Goal: Obtain resource: Download file/media

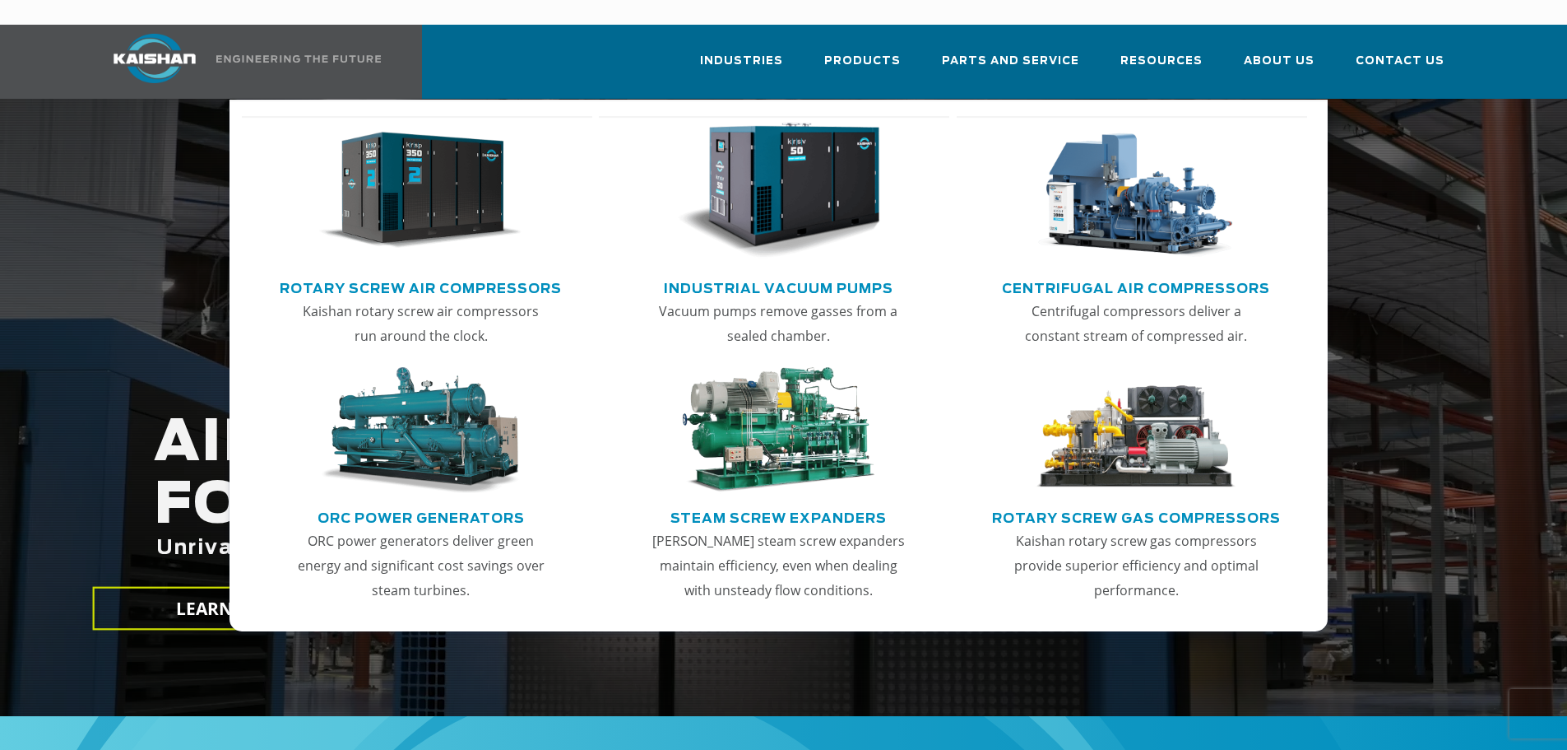
click at [443, 224] on img "Main menu" at bounding box center [420, 191] width 202 height 137
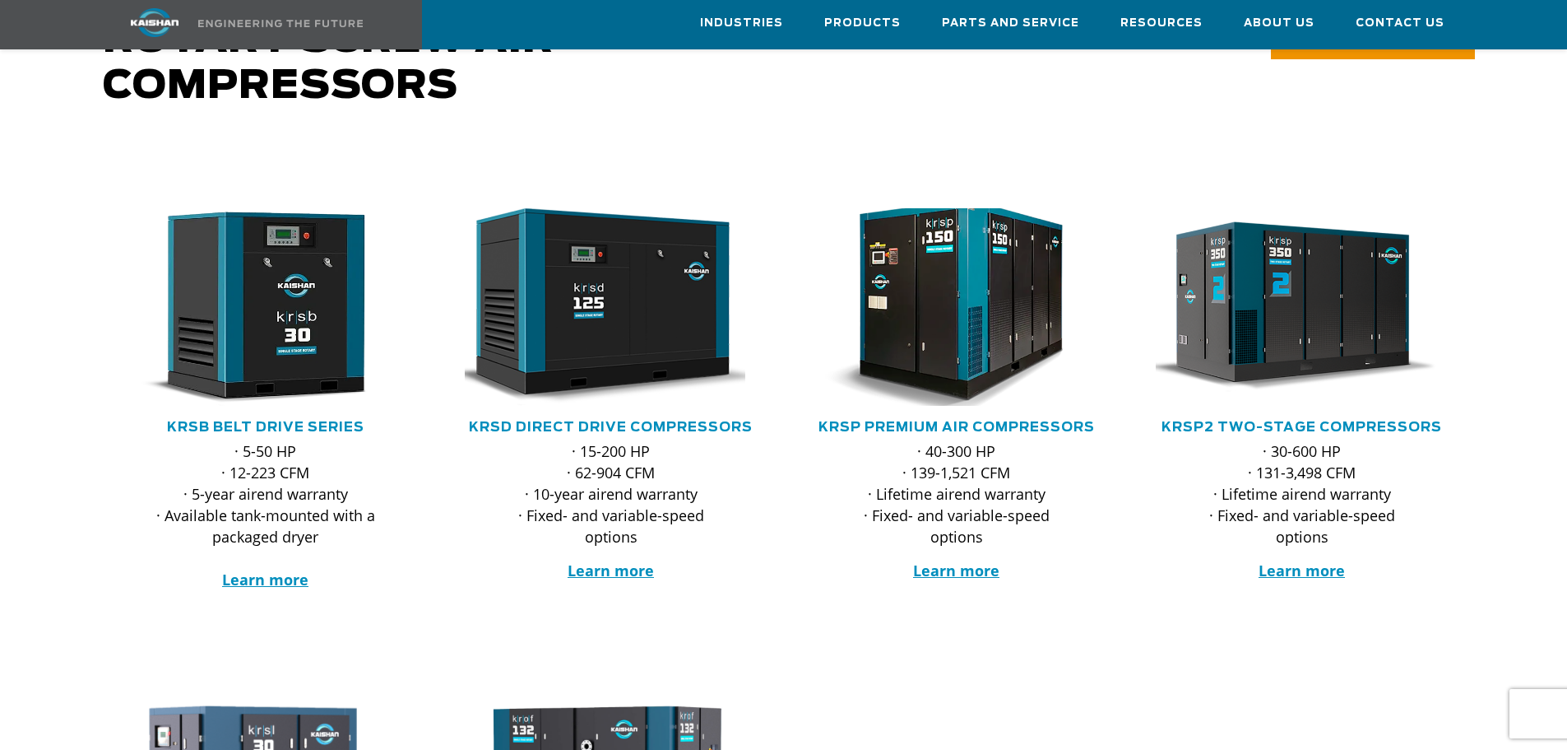
scroll to position [82, 0]
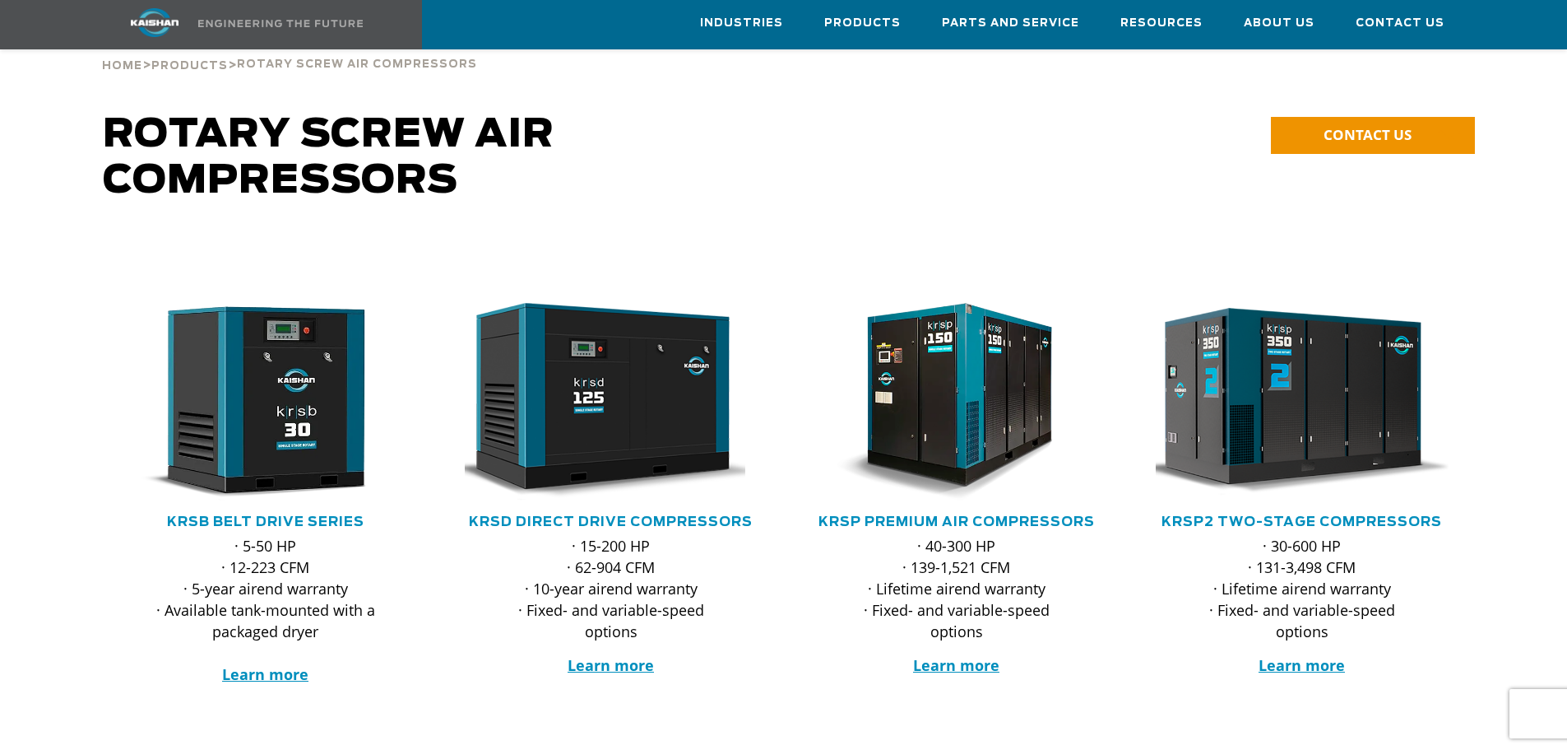
click at [1291, 420] on img at bounding box center [1290, 401] width 323 height 217
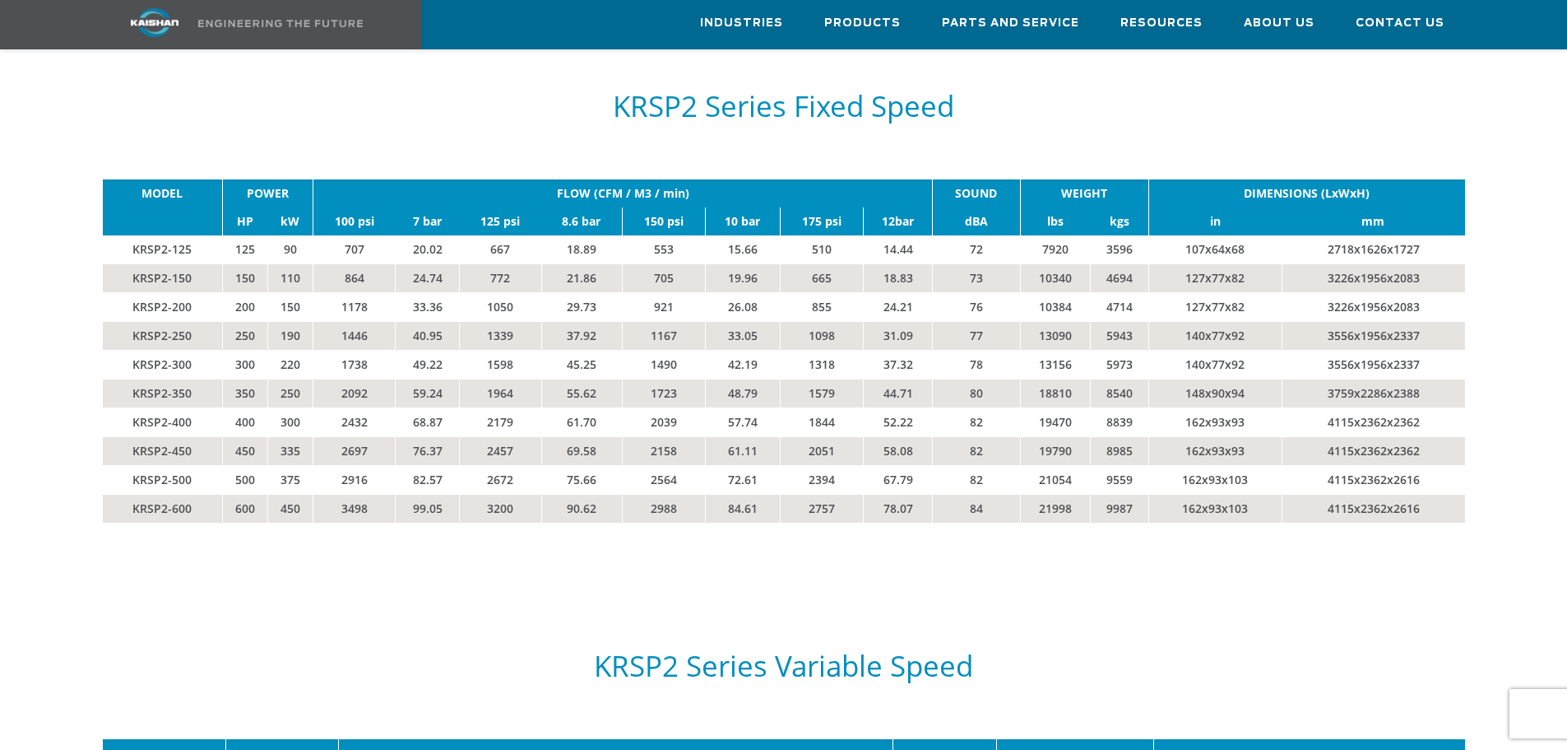
scroll to position [2880, 0]
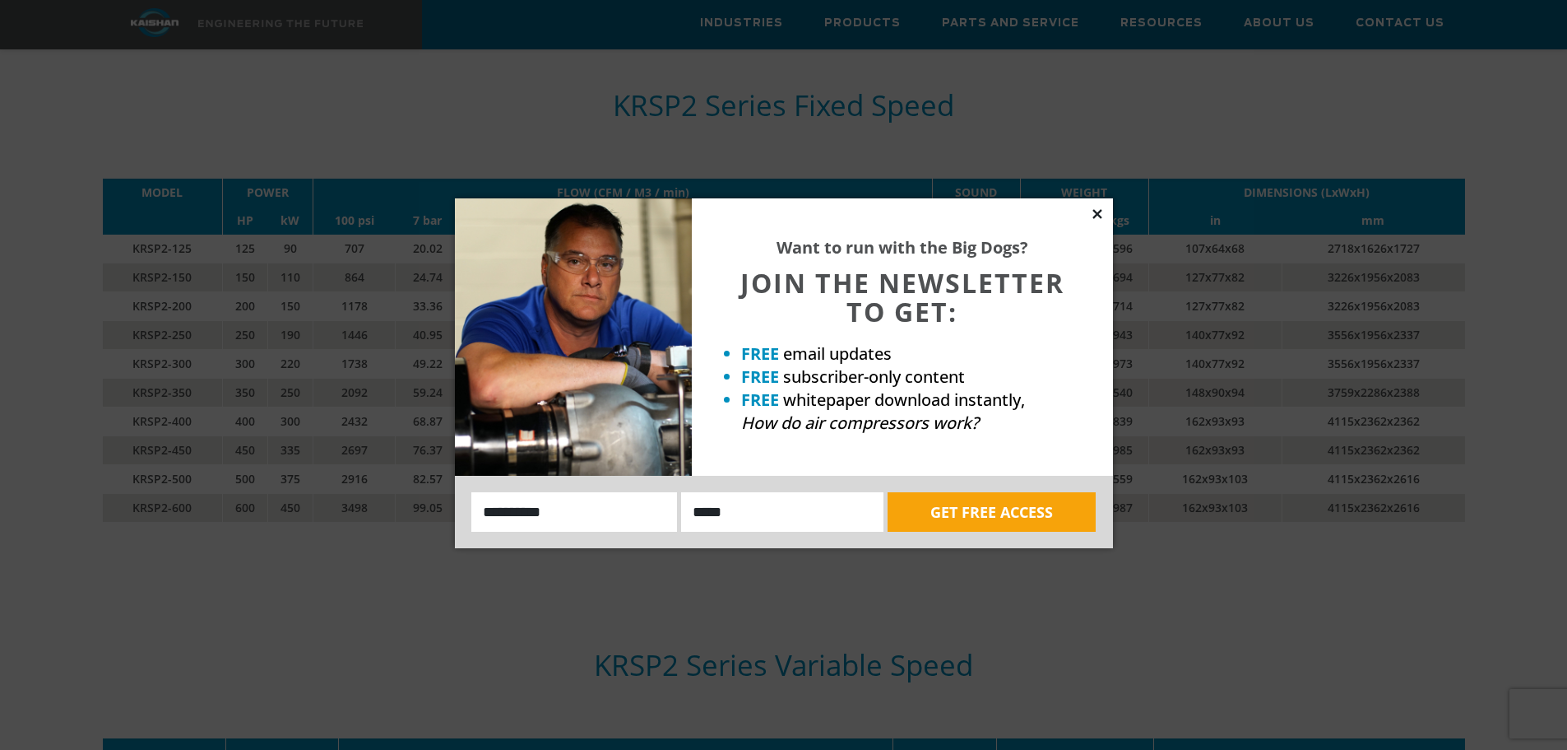
click at [1091, 217] on icon at bounding box center [1097, 214] width 15 height 15
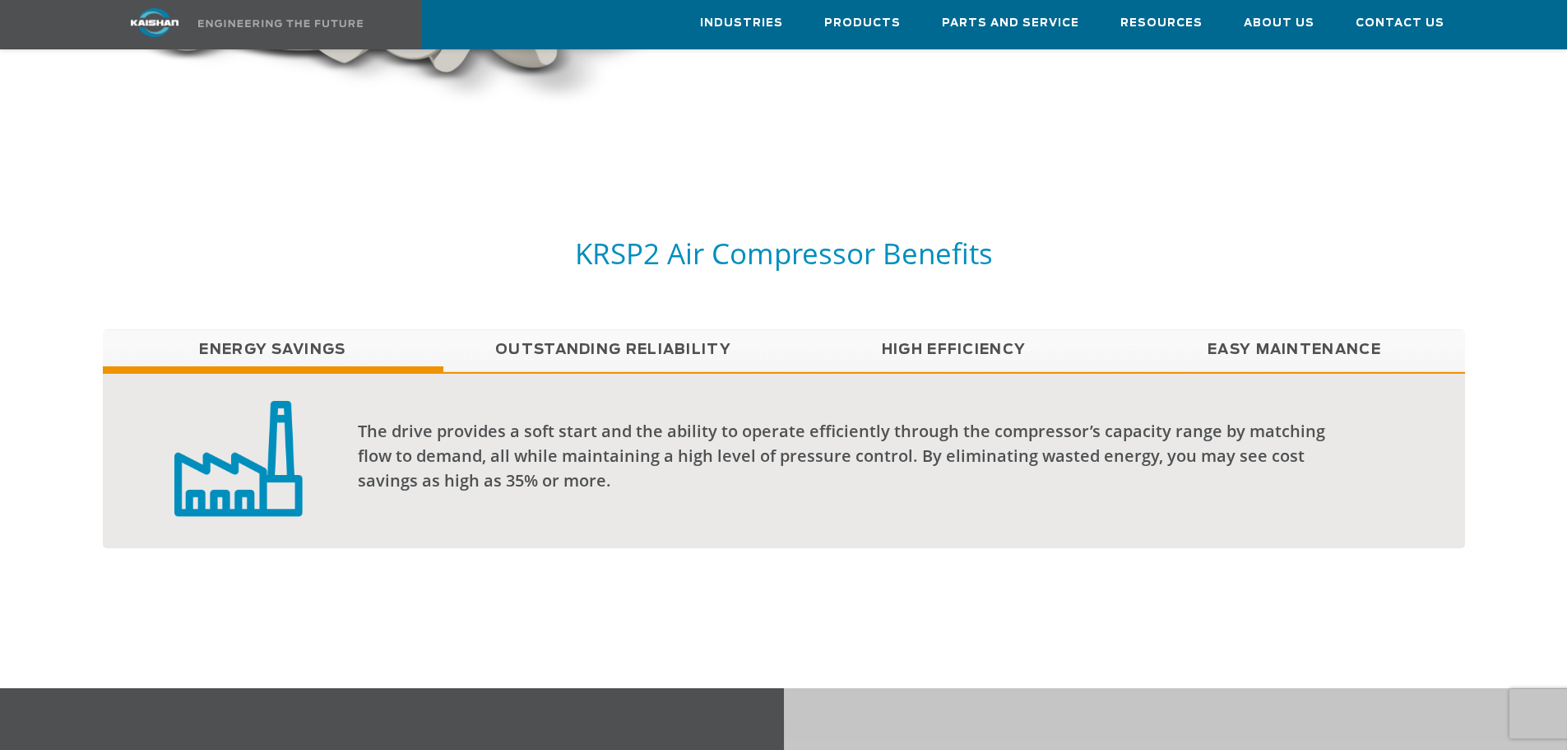
scroll to position [1070, 0]
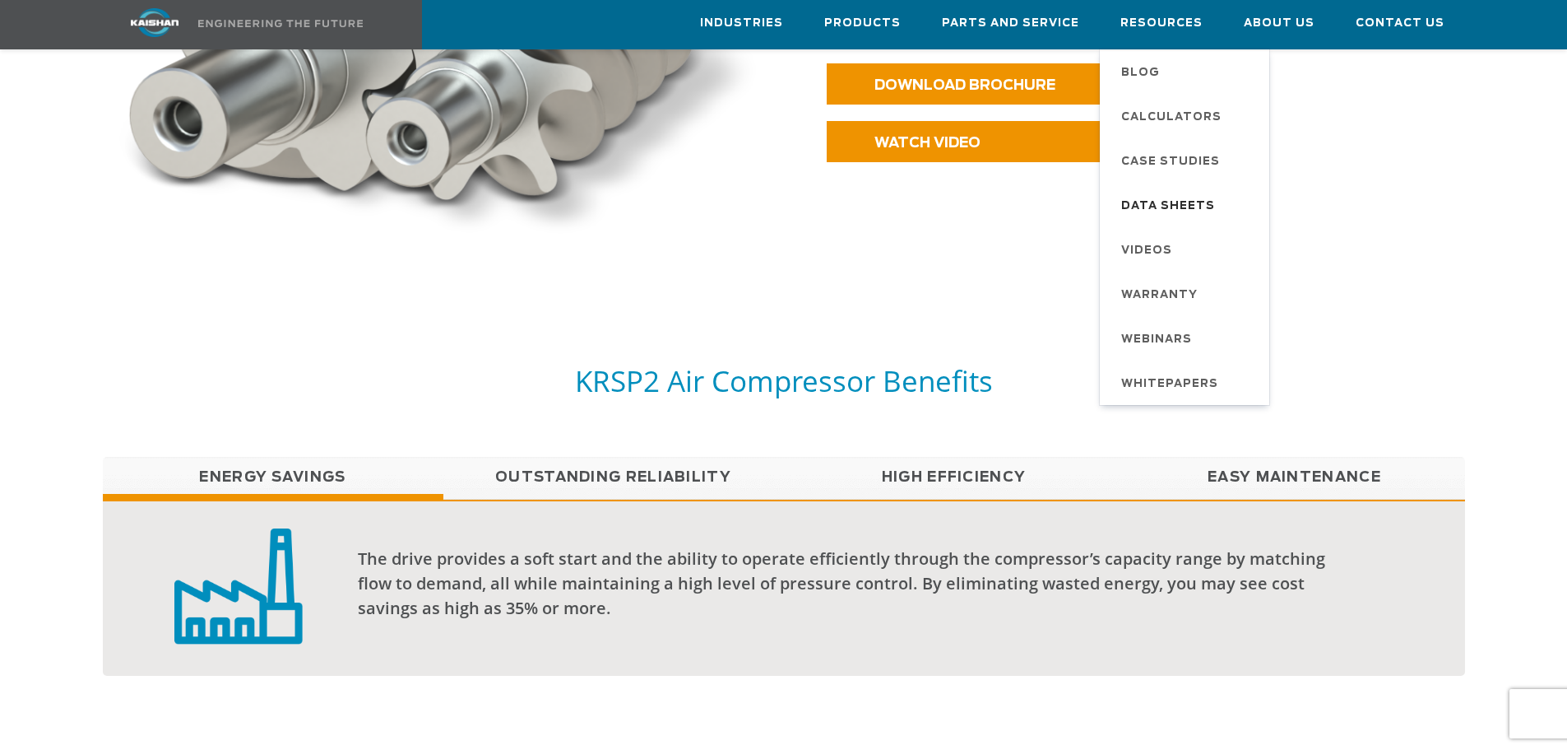
click at [1163, 202] on span "Data Sheets" at bounding box center [1168, 207] width 94 height 28
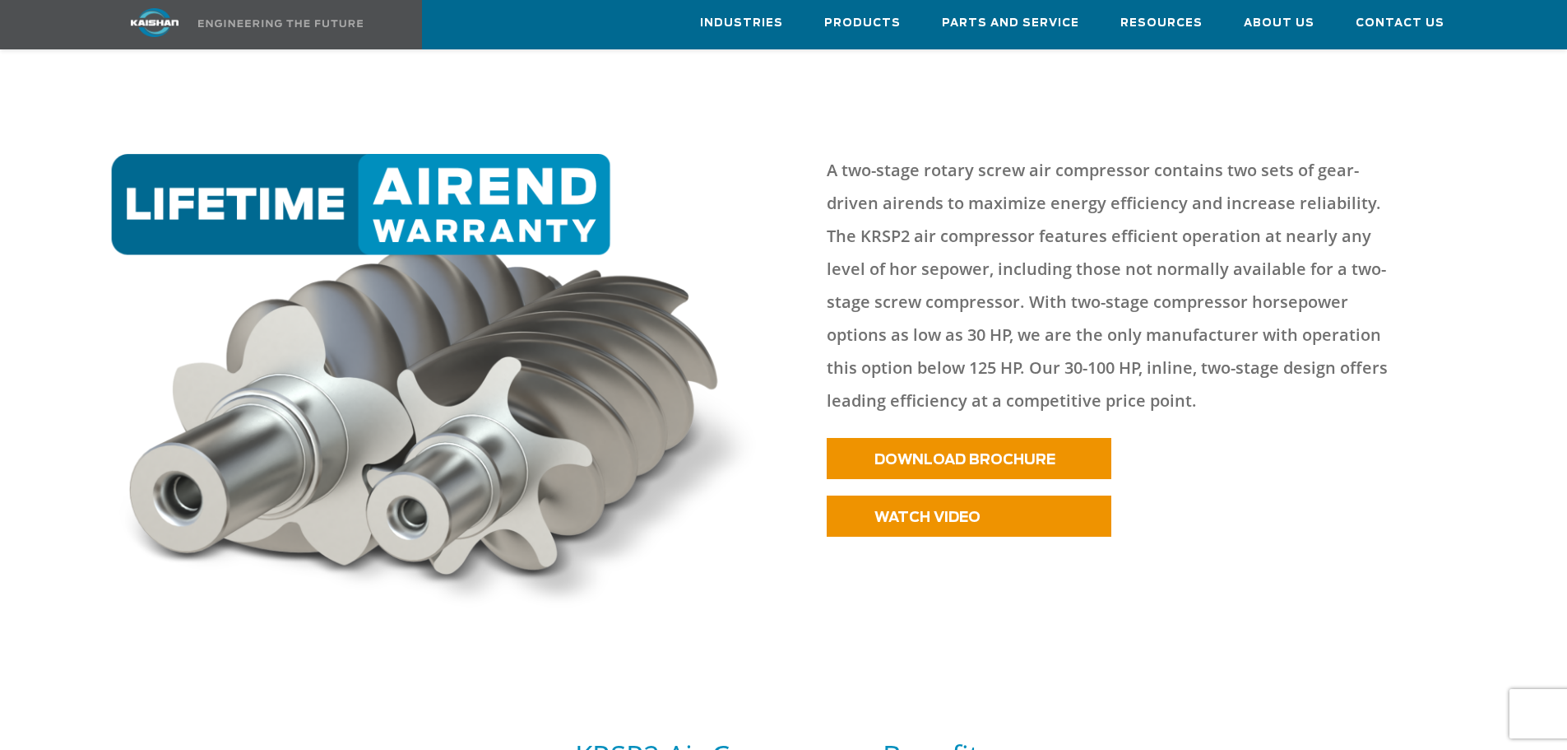
scroll to position [576, 0]
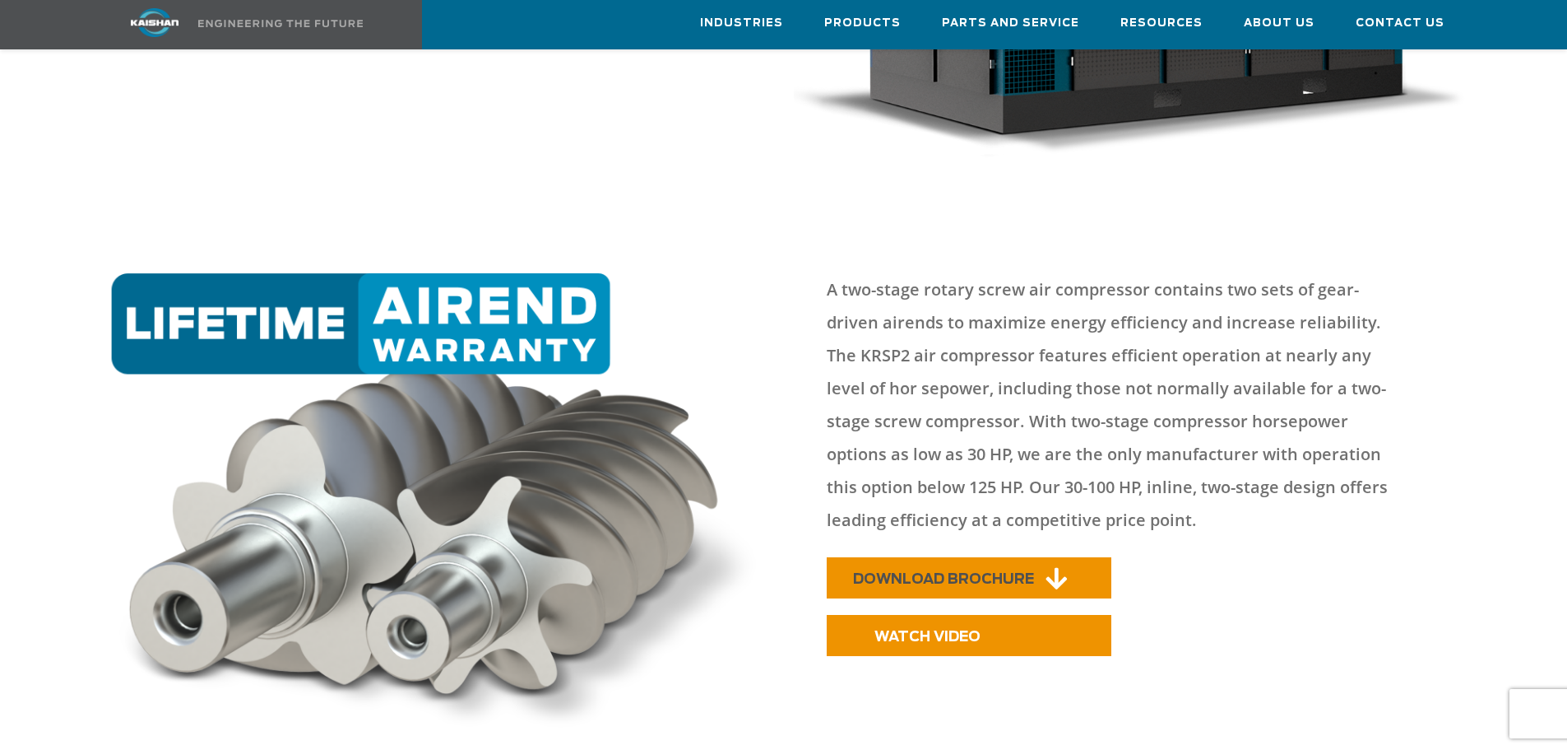
click at [1004, 572] on span "DOWNLOAD BROCHURE" at bounding box center [943, 579] width 181 height 14
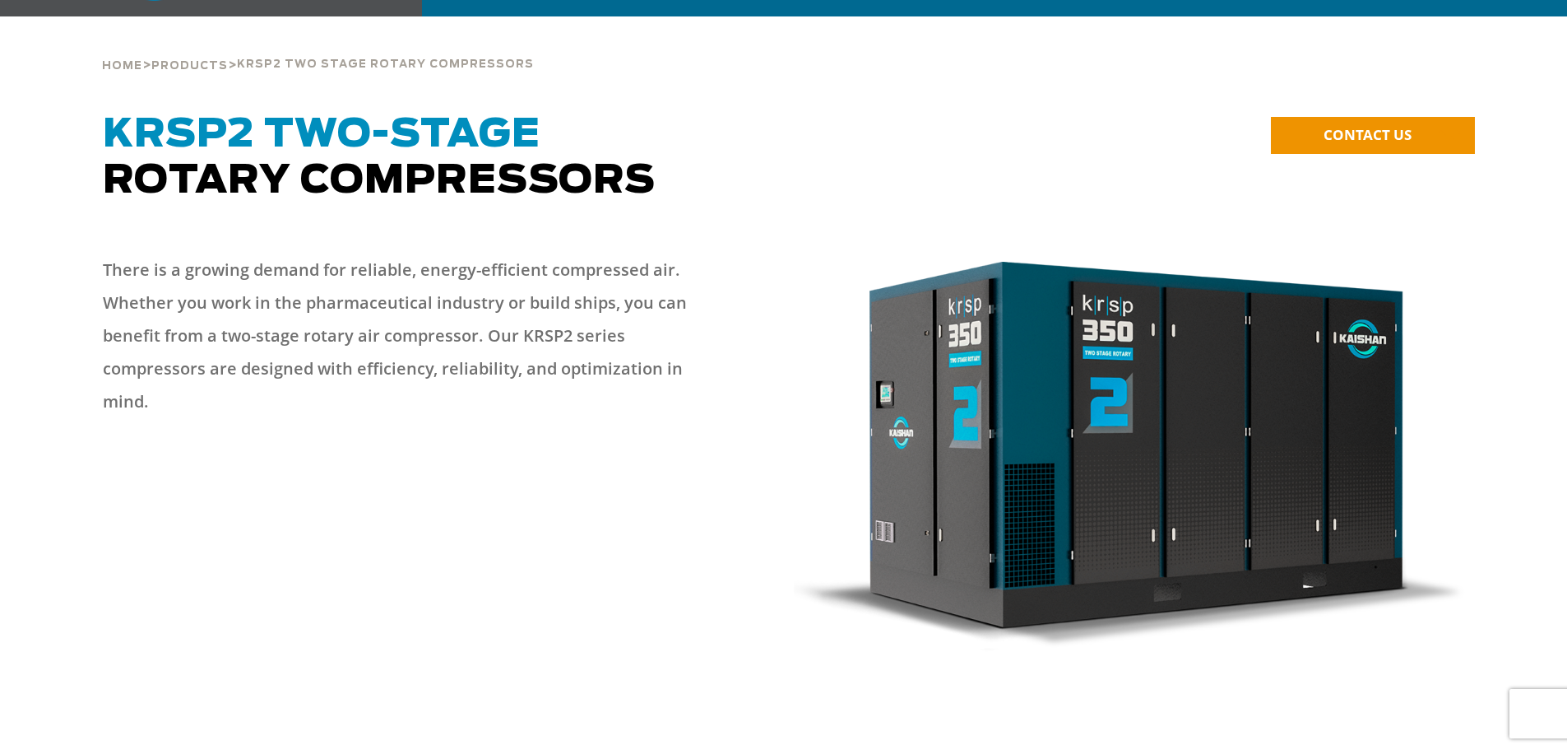
scroll to position [0, 0]
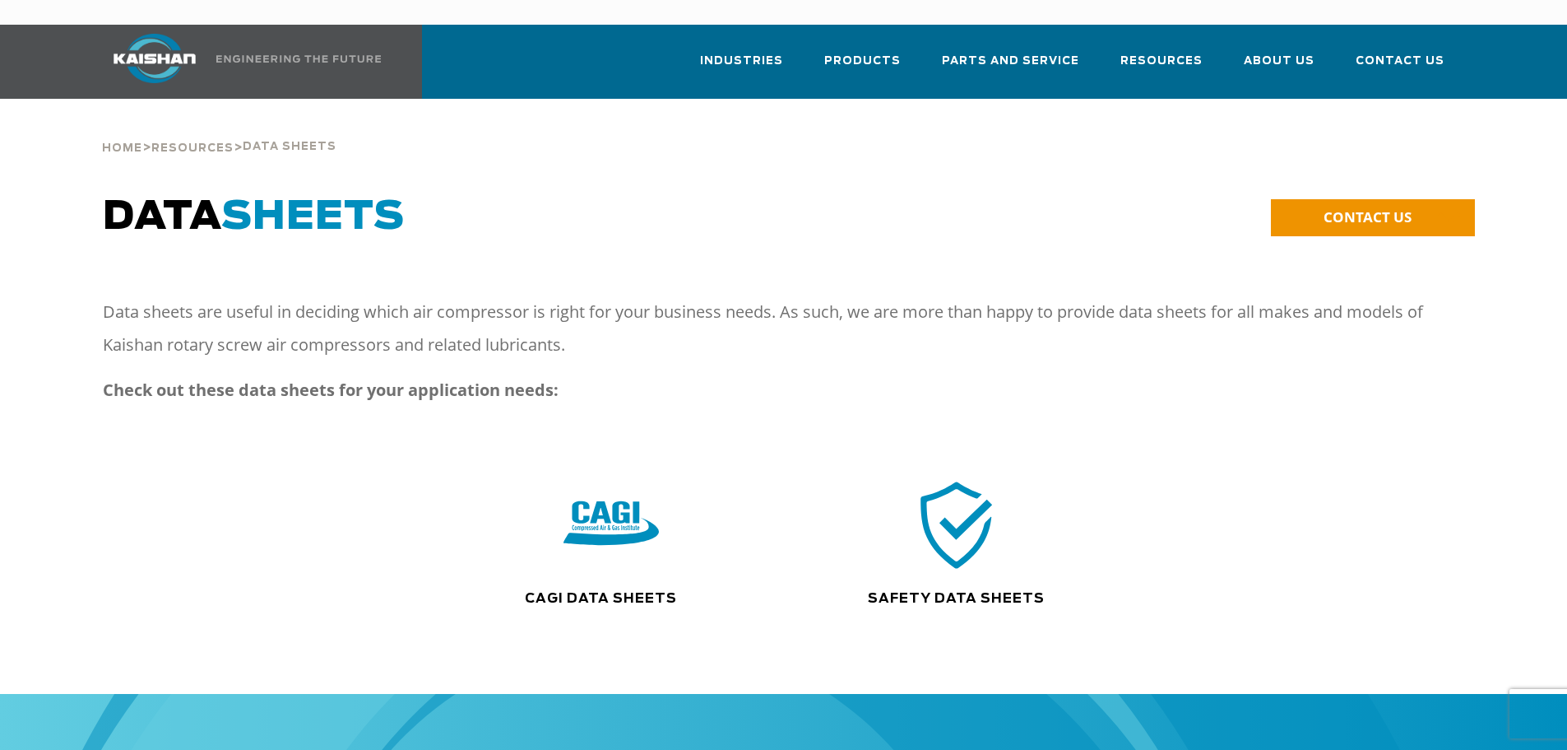
click at [606, 551] on div ".path{fill:none;stroke:#333;stroke-miterlimit:10;stroke-width:1.5px;}" at bounding box center [612, 532] width 346 height 113
click at [615, 491] on img at bounding box center [611, 524] width 105 height 106
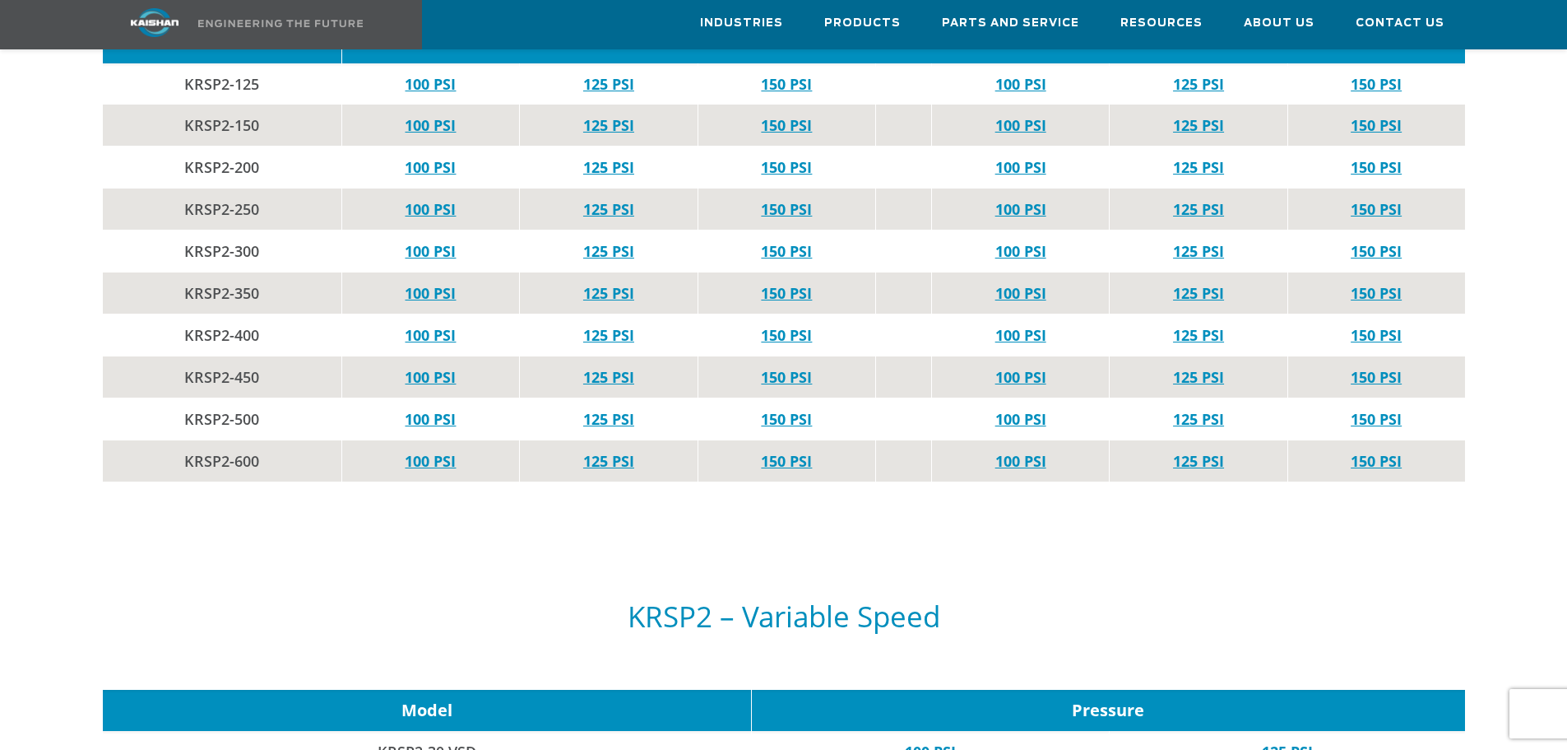
scroll to position [4525, 0]
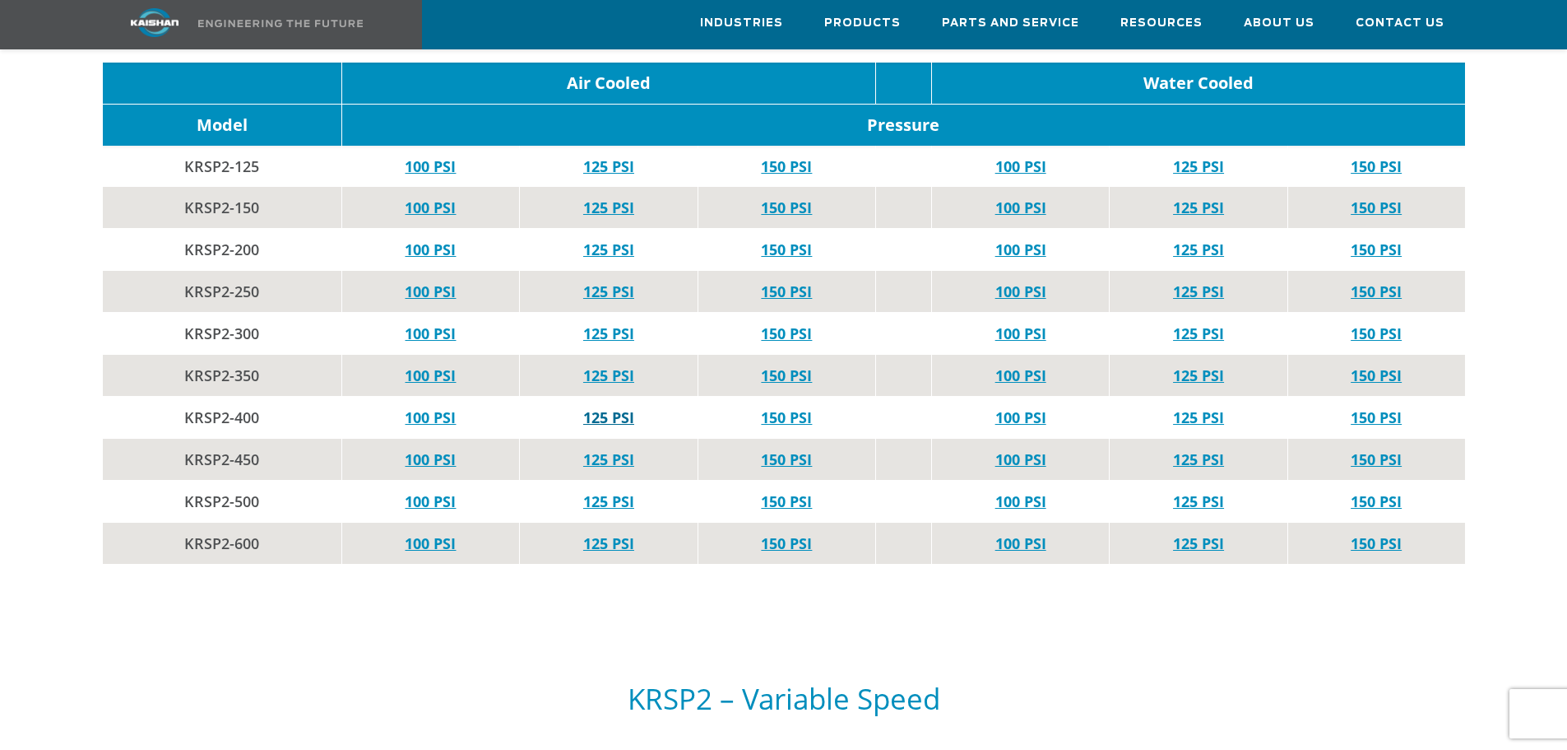
click at [610, 407] on link "125 PSI" at bounding box center [608, 417] width 51 height 20
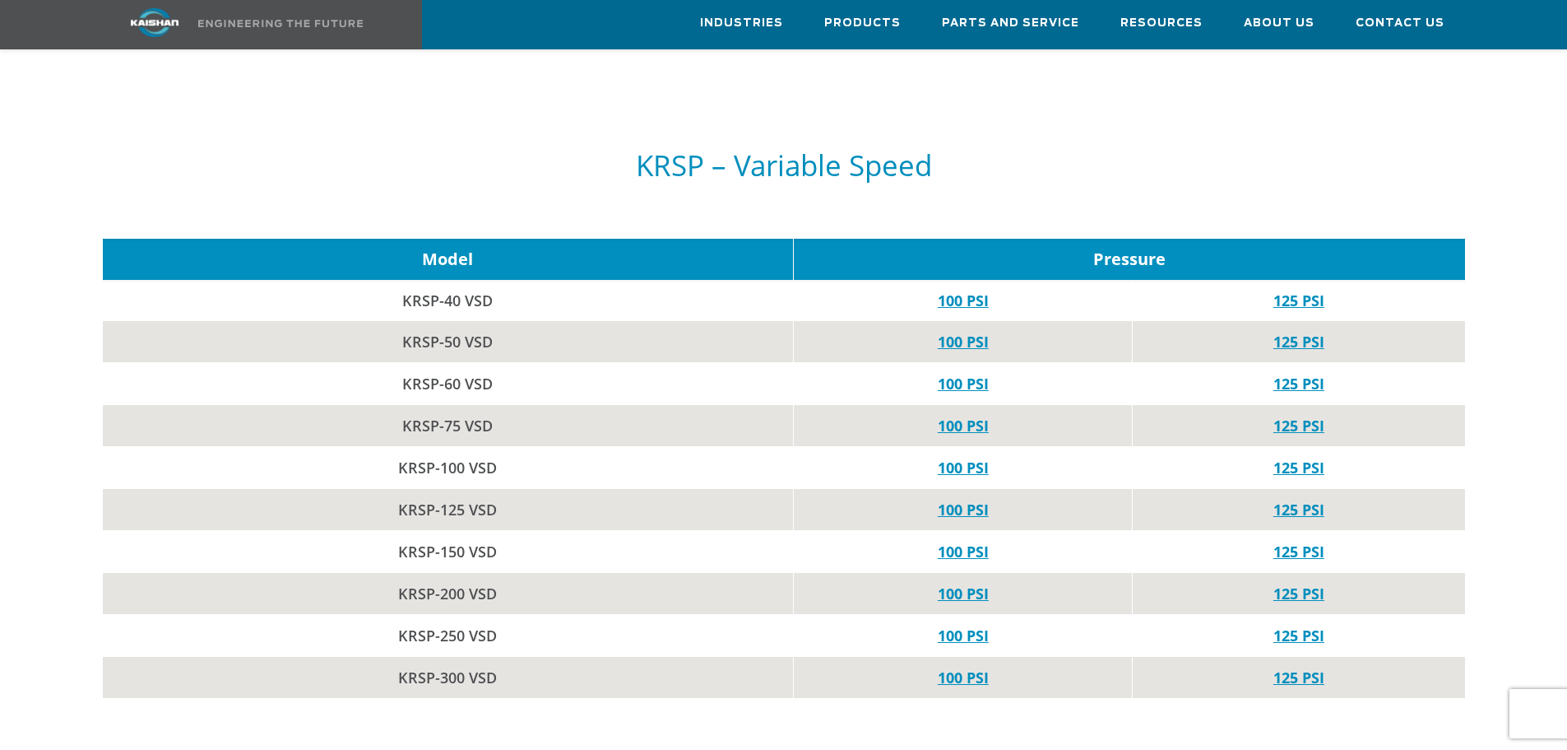
scroll to position [3620, 0]
